Goal: Task Accomplishment & Management: Manage account settings

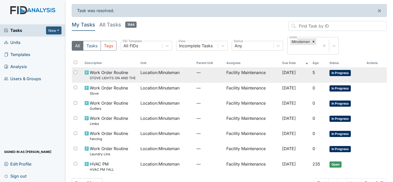
click at [134, 75] on td "Work Order Routine STOVE LIGHTS ON AND THE STOVE IS OFF" at bounding box center [110, 74] width 56 height 15
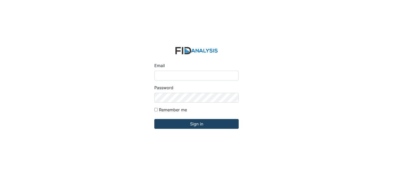
type input "[EMAIL_ADDRESS][DOMAIN_NAME]"
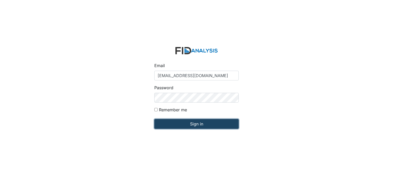
click at [198, 122] on input "Sign in" at bounding box center [196, 124] width 84 height 10
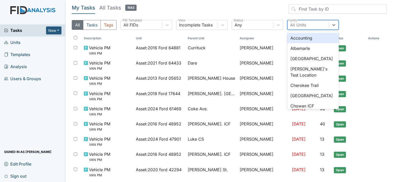
click at [301, 26] on div "All Units" at bounding box center [298, 25] width 16 height 6
click at [301, 47] on div "Albemarle" at bounding box center [312, 48] width 51 height 10
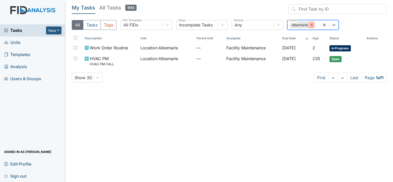
click at [311, 24] on icon at bounding box center [311, 25] width 2 height 2
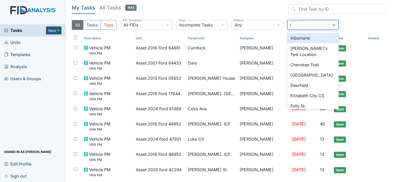
type input "lu"
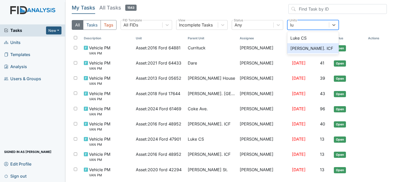
click at [303, 49] on div "Luke St. ICF" at bounding box center [312, 48] width 51 height 10
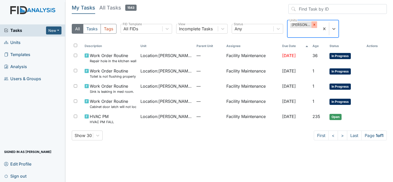
click at [312, 24] on icon at bounding box center [314, 25] width 4 height 4
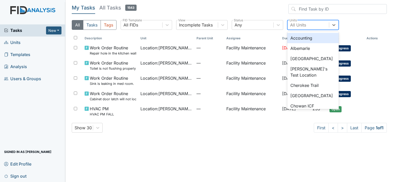
click at [301, 23] on div "All Units" at bounding box center [298, 25] width 16 height 6
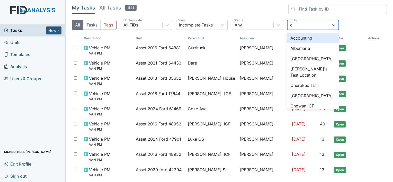
type input "co"
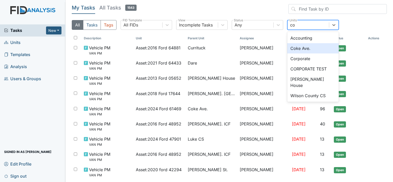
click at [305, 47] on div "Coke Ave." at bounding box center [312, 48] width 51 height 10
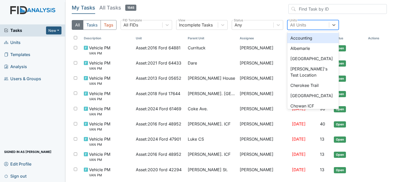
click at [301, 25] on div "All Units" at bounding box center [298, 25] width 16 height 6
click at [293, 47] on div "Albemarle" at bounding box center [312, 48] width 51 height 10
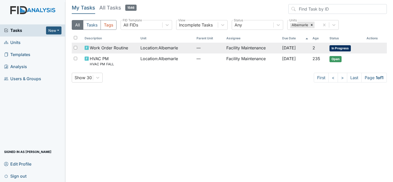
click at [243, 50] on td "Facility Maintenance" at bounding box center [252, 48] width 56 height 11
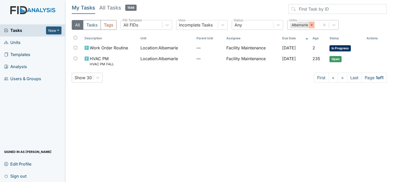
click at [312, 24] on icon at bounding box center [312, 25] width 4 height 4
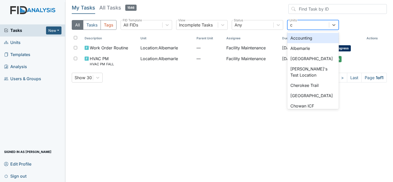
type input "co"
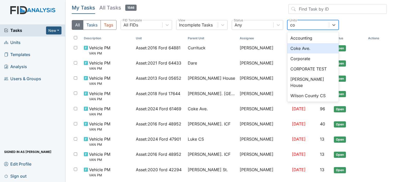
click at [293, 46] on div "Coke Ave." at bounding box center [312, 48] width 51 height 10
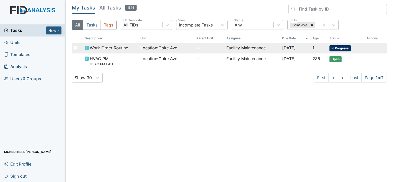
click at [158, 48] on span "Location : Coke Ave." at bounding box center [159, 48] width 38 height 6
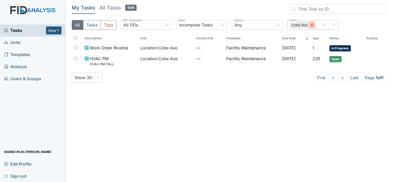
click at [311, 24] on icon at bounding box center [312, 25] width 2 height 2
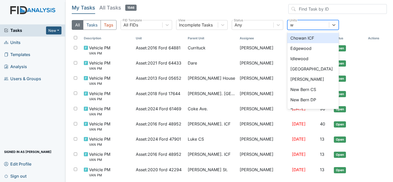
type input "wi"
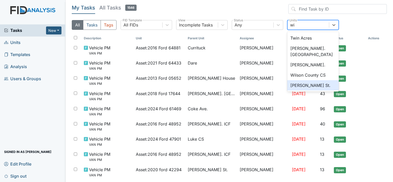
click at [297, 80] on div "Wilson St." at bounding box center [312, 85] width 51 height 10
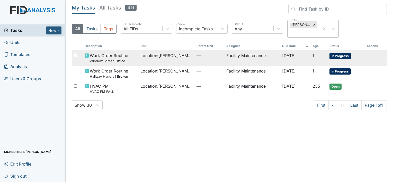
click at [148, 52] on span "Location : Wilson St." at bounding box center [166, 55] width 52 height 6
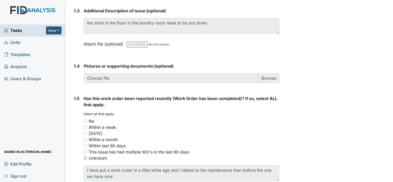
scroll to position [361, 0]
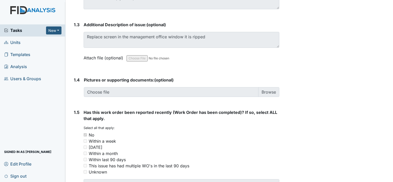
scroll to position [371, 0]
